Goal: Transaction & Acquisition: Book appointment/travel/reservation

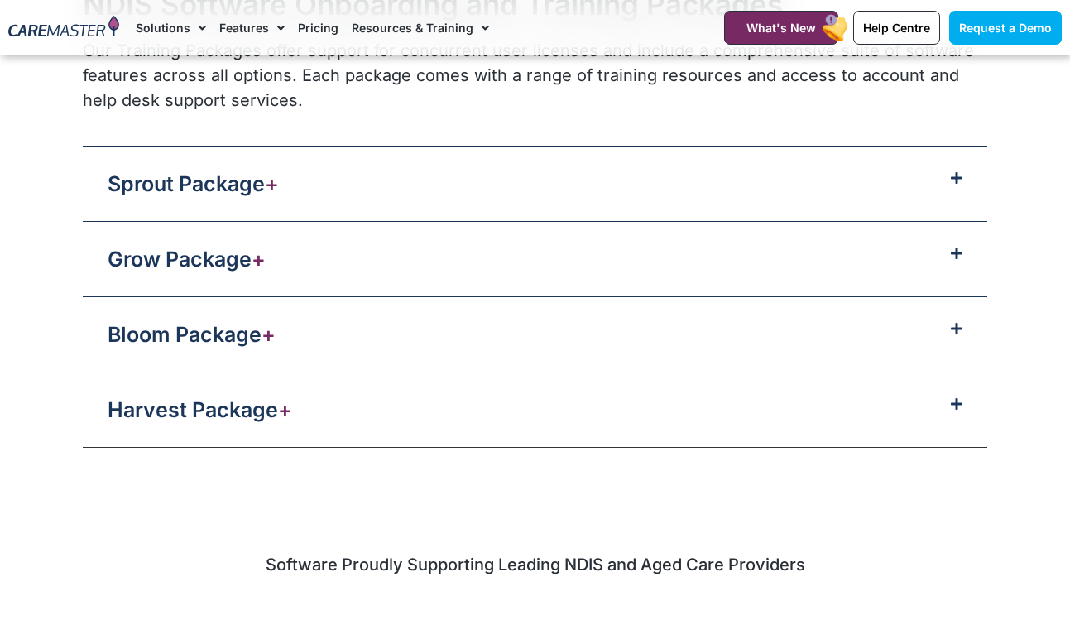
scroll to position [1742, 0]
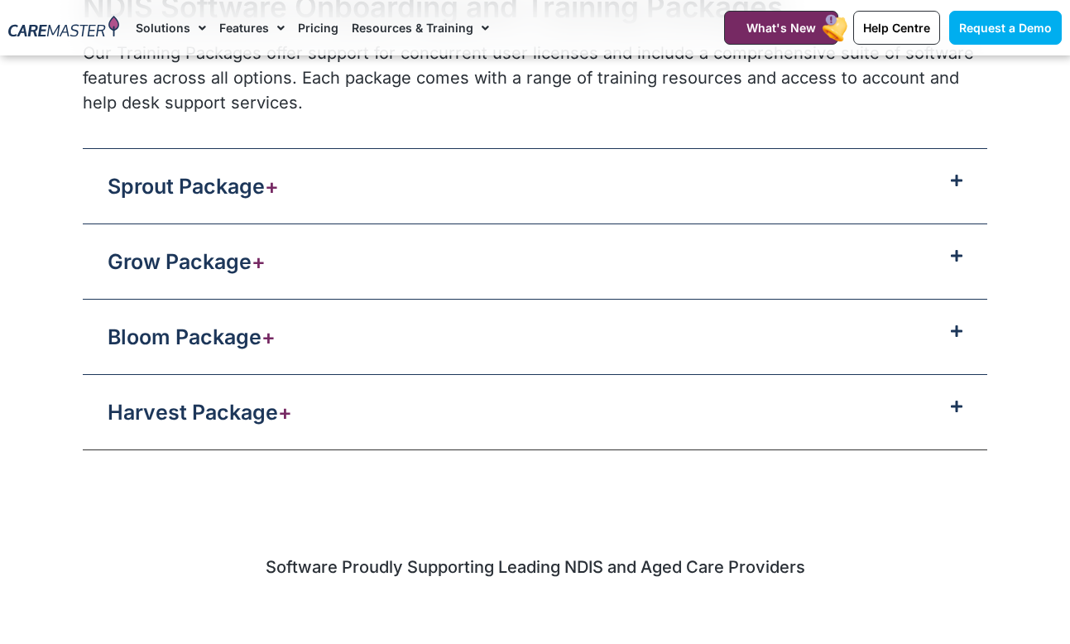
click at [960, 181] on icon at bounding box center [957, 180] width 12 height 13
click at [956, 176] on icon at bounding box center [957, 180] width 12 height 13
click at [276, 185] on span "+" at bounding box center [272, 186] width 14 height 25
click at [961, 180] on icon at bounding box center [957, 180] width 12 height 13
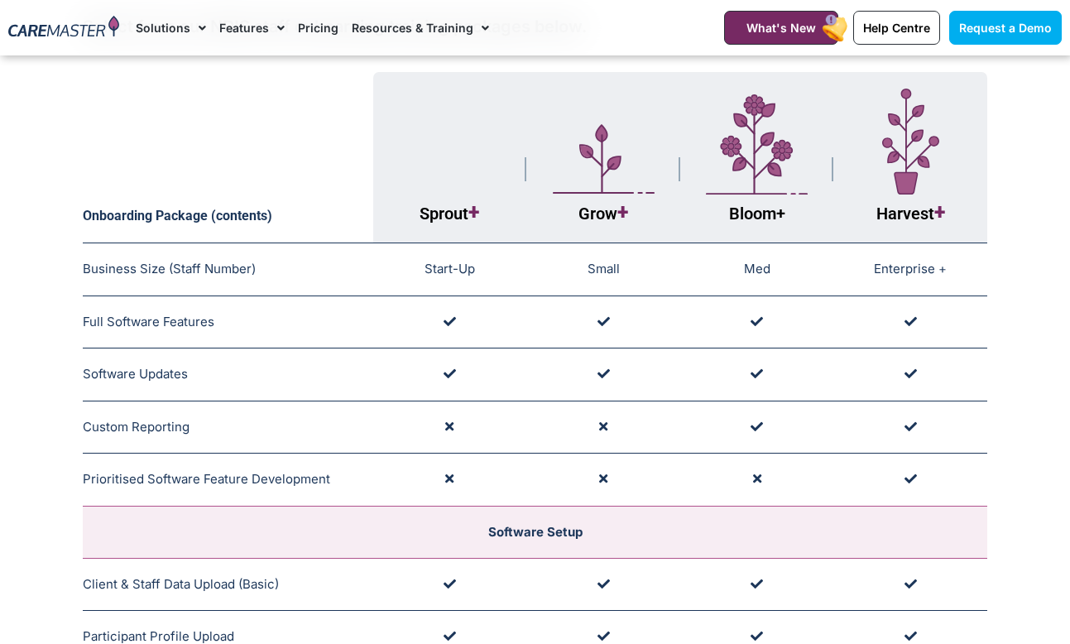
scroll to position [204, 0]
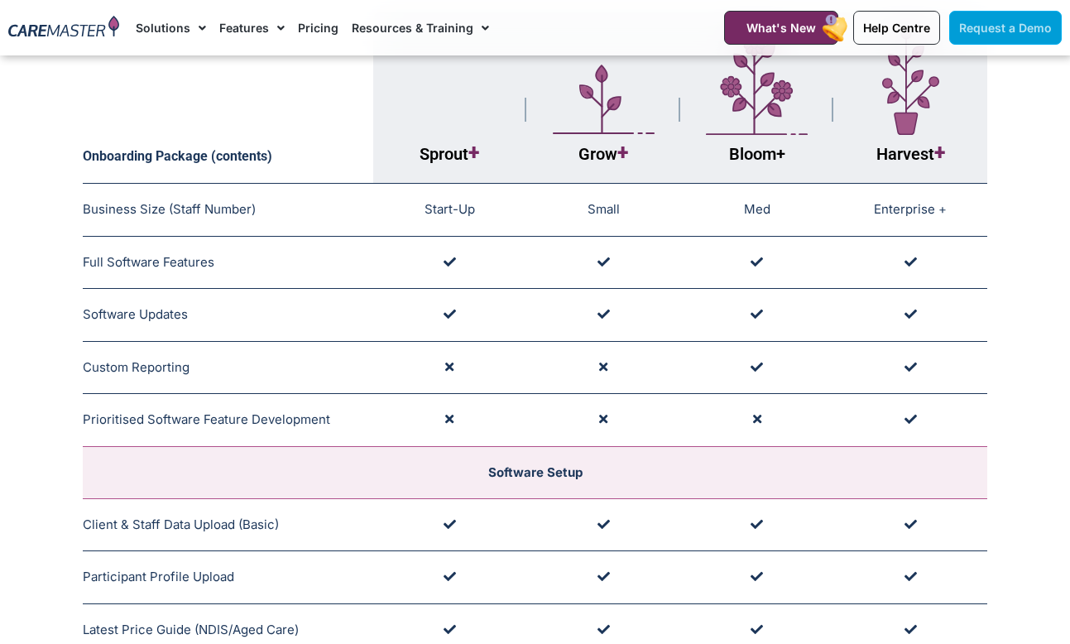
click at [995, 37] on link "Request a Demo" at bounding box center [1005, 28] width 113 height 34
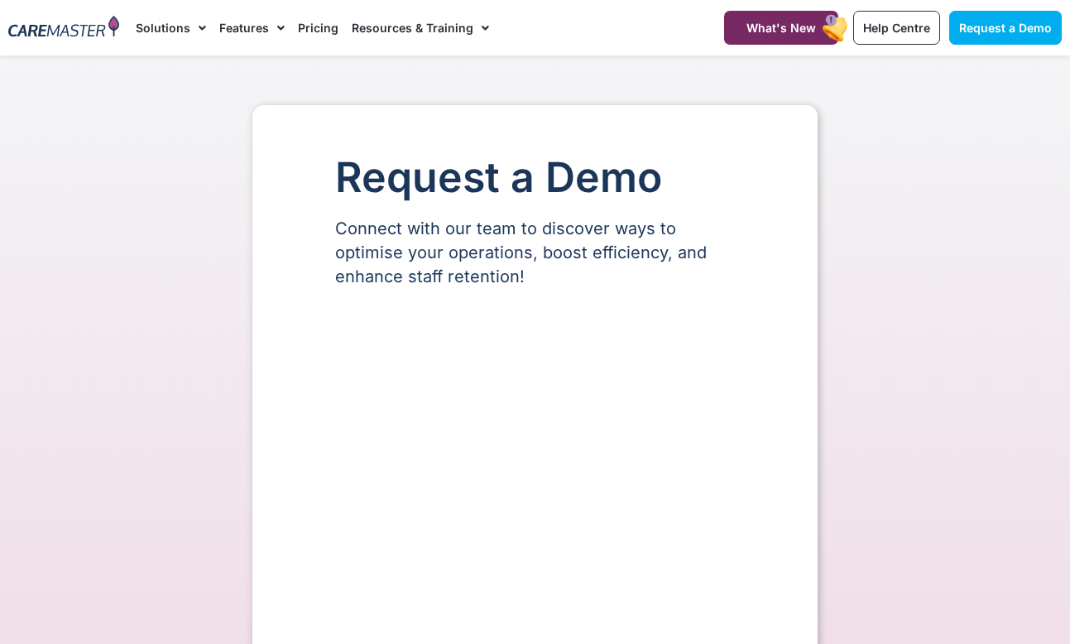
select select "**"
